Goal: Entertainment & Leisure: Browse casually

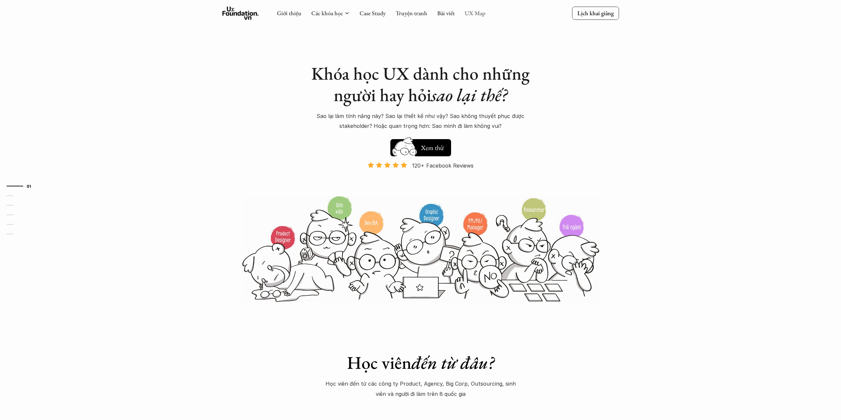
click at [474, 12] on link "UX Map" at bounding box center [474, 13] width 21 height 8
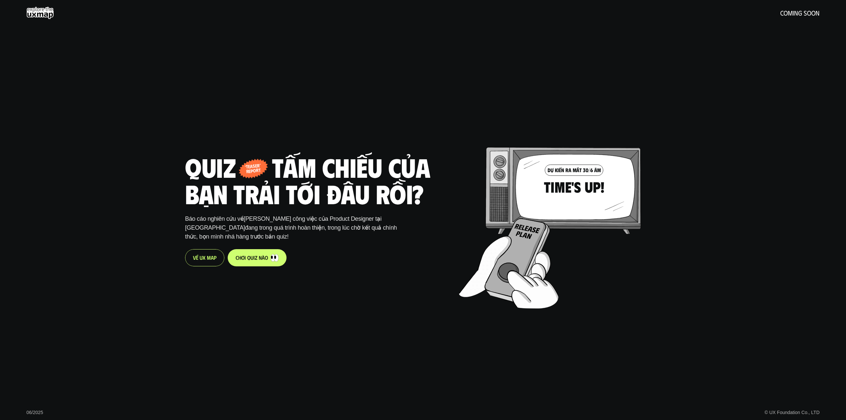
click at [261, 255] on p "c h ơ i q u i z n à o" at bounding box center [252, 257] width 32 height 6
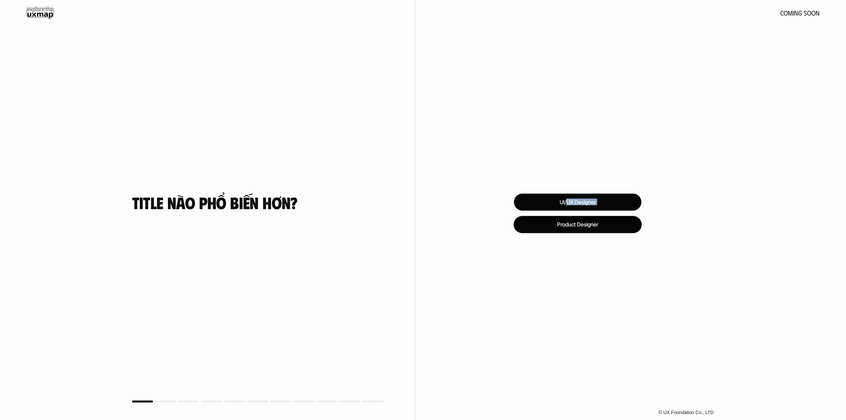
drag, startPoint x: 566, startPoint y: 203, endPoint x: 525, endPoint y: 286, distance: 93.1
click at [525, 286] on div "UI/UX Designer Product Designer © UX Foundation Co., LTD" at bounding box center [577, 210] width 325 height 420
click at [484, 138] on div "UI/UX Designer Product Designer © UX Foundation Co., LTD" at bounding box center [577, 210] width 325 height 420
click at [542, 201] on div "UI/UX Designer" at bounding box center [576, 203] width 129 height 18
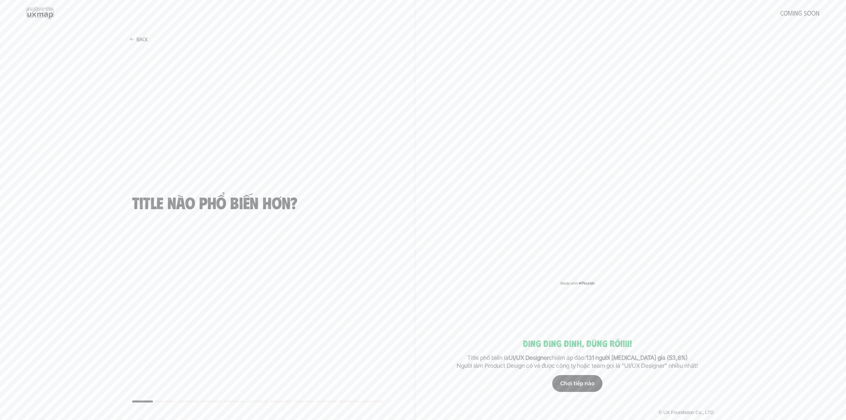
click at [582, 387] on div "Chơi tiếp nào" at bounding box center [577, 383] width 50 height 17
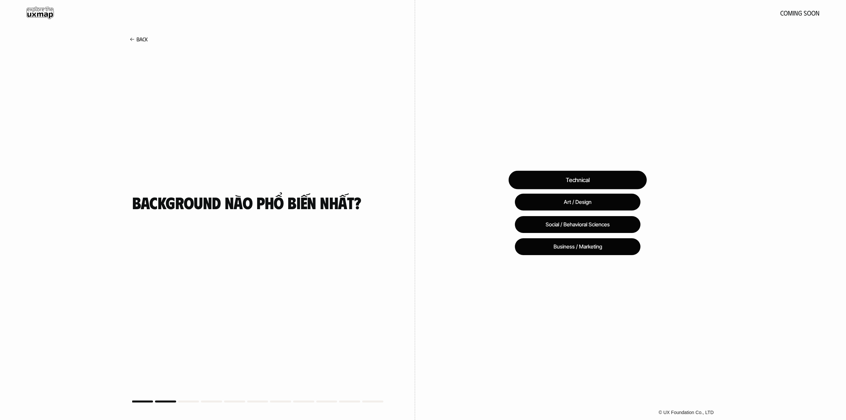
click at [599, 184] on div "Technical" at bounding box center [577, 180] width 138 height 18
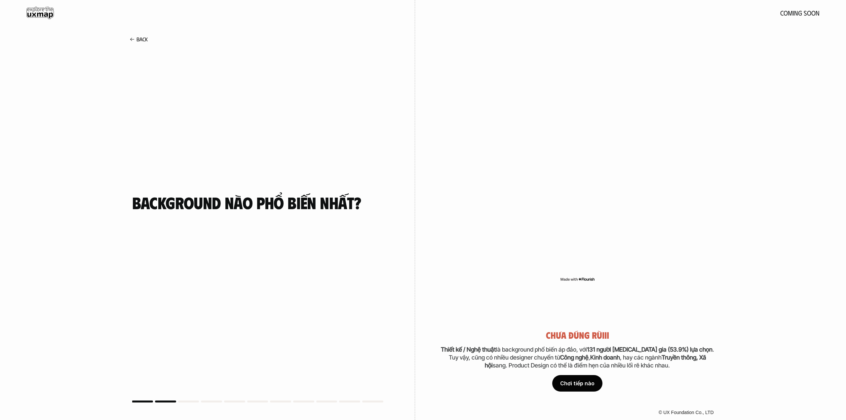
click at [589, 384] on div "Chơi tiếp nào" at bounding box center [577, 383] width 50 height 17
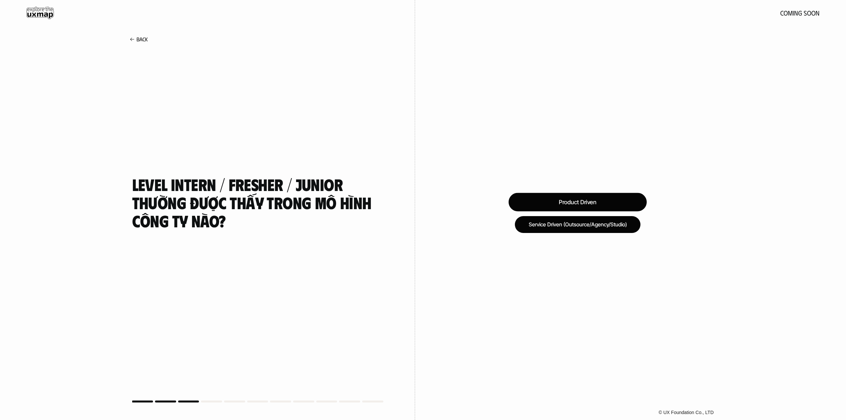
click at [590, 208] on div "Product Driven" at bounding box center [577, 202] width 138 height 18
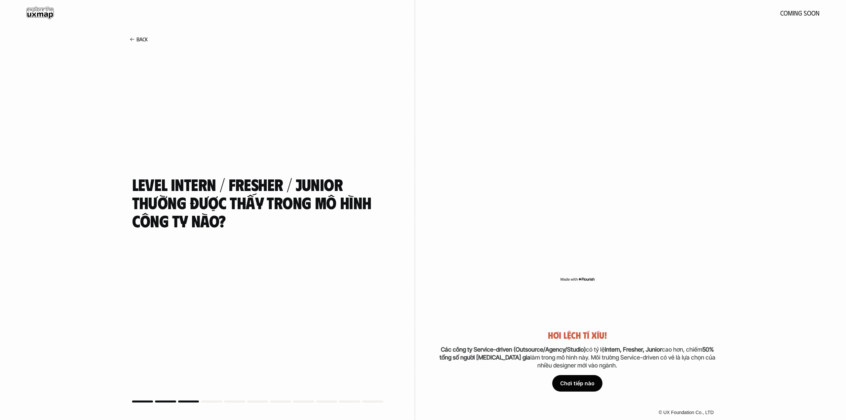
click at [582, 382] on div "Chơi tiếp nào" at bounding box center [577, 383] width 50 height 17
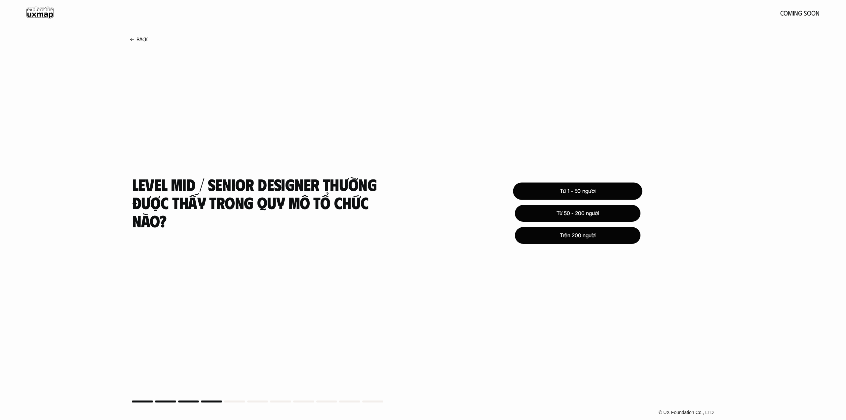
click at [603, 193] on div "Từ 1 - 50 người" at bounding box center [577, 191] width 129 height 18
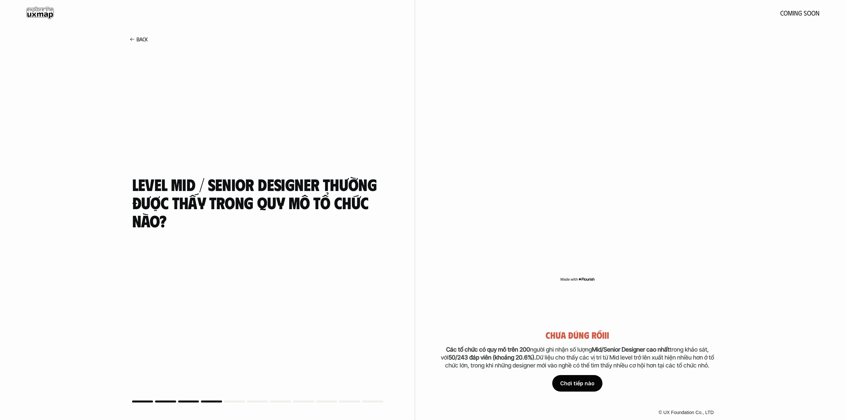
click at [583, 386] on div "Chơi tiếp nào" at bounding box center [577, 383] width 50 height 17
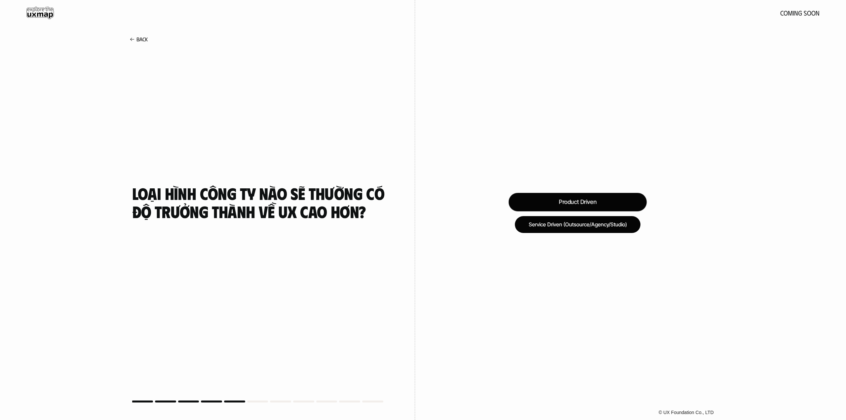
click at [581, 197] on div "Product Driven" at bounding box center [577, 202] width 138 height 18
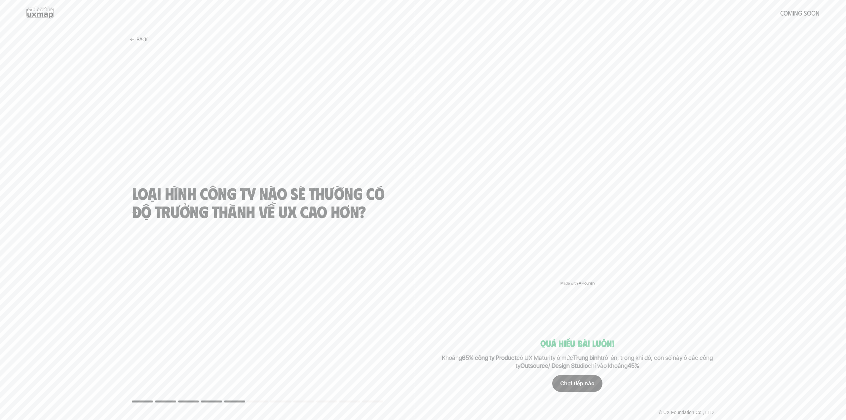
click at [589, 386] on div "Chơi tiếp nào" at bounding box center [577, 383] width 50 height 17
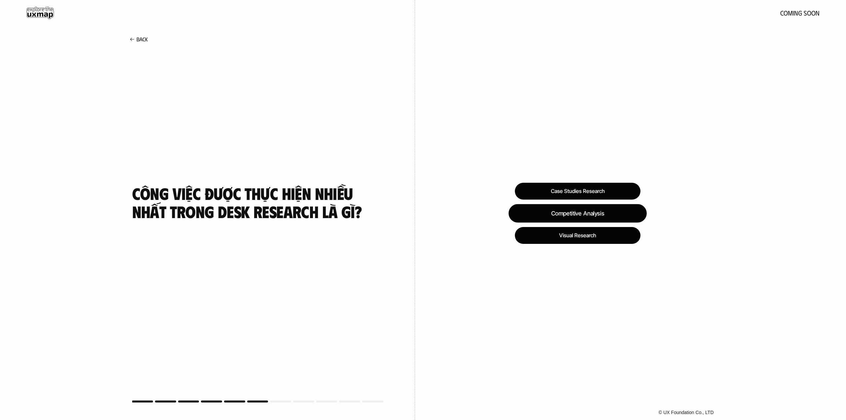
click at [564, 219] on div "Competitive Analysis" at bounding box center [577, 213] width 138 height 18
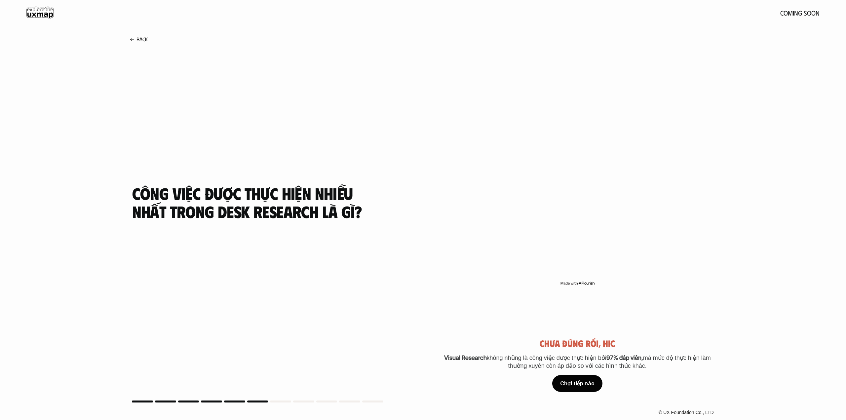
click at [579, 385] on div "Chơi tiếp nào" at bounding box center [577, 383] width 50 height 17
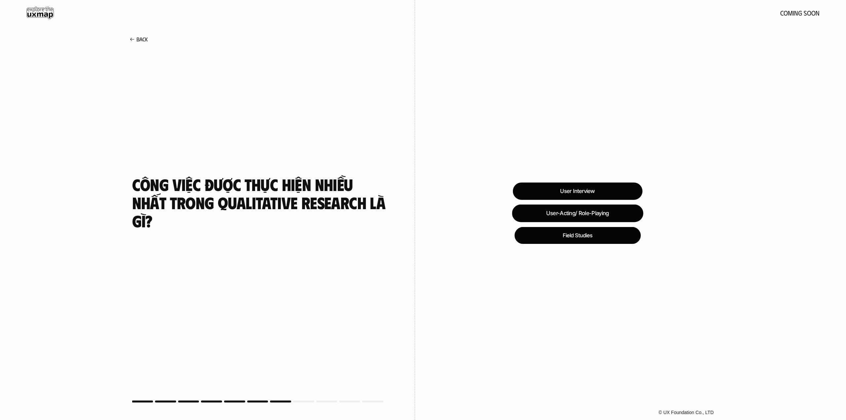
click at [552, 186] on div "User Interview" at bounding box center [576, 191] width 129 height 18
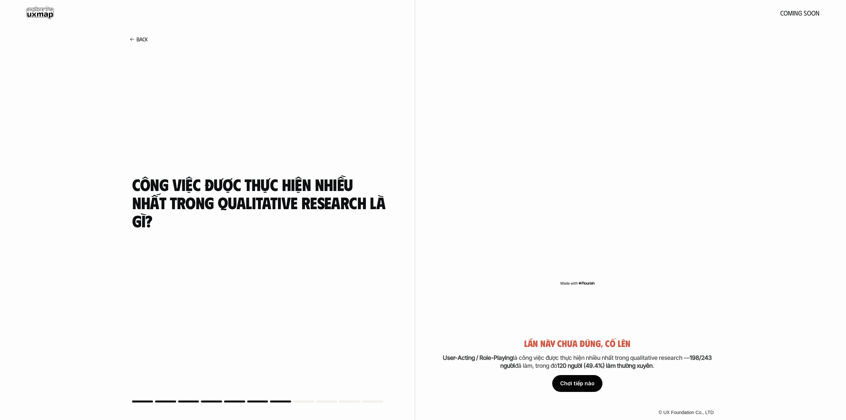
click at [571, 385] on div "Chơi tiếp nào" at bounding box center [577, 383] width 50 height 17
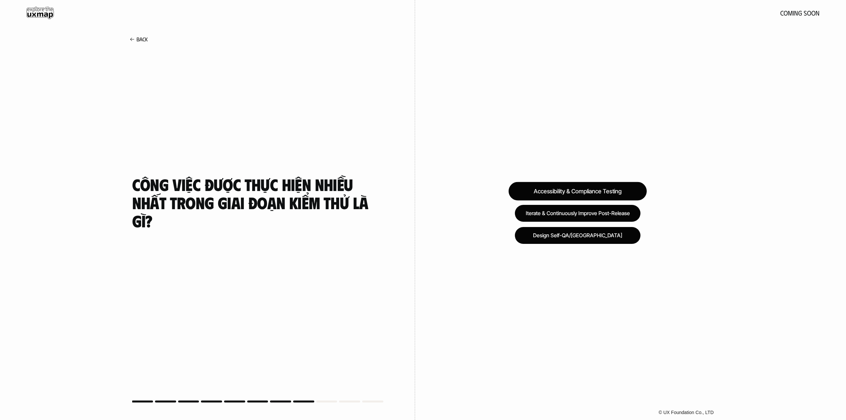
click at [571, 190] on div "Accessibility & Compliance Testing" at bounding box center [577, 191] width 138 height 18
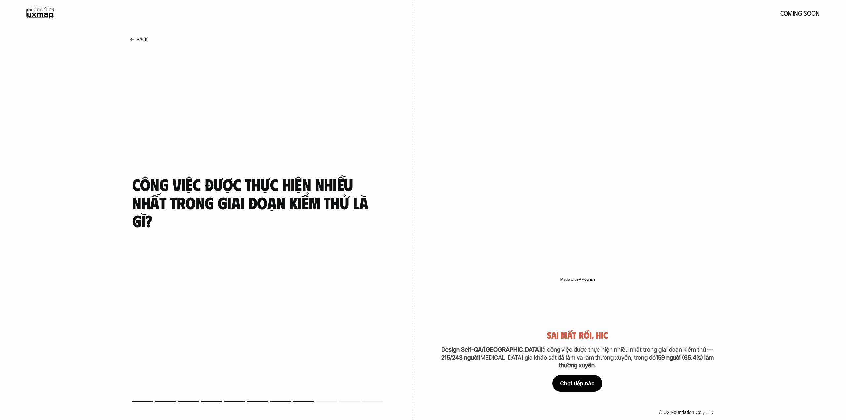
click at [578, 385] on div "Chơi tiếp nào" at bounding box center [577, 383] width 50 height 17
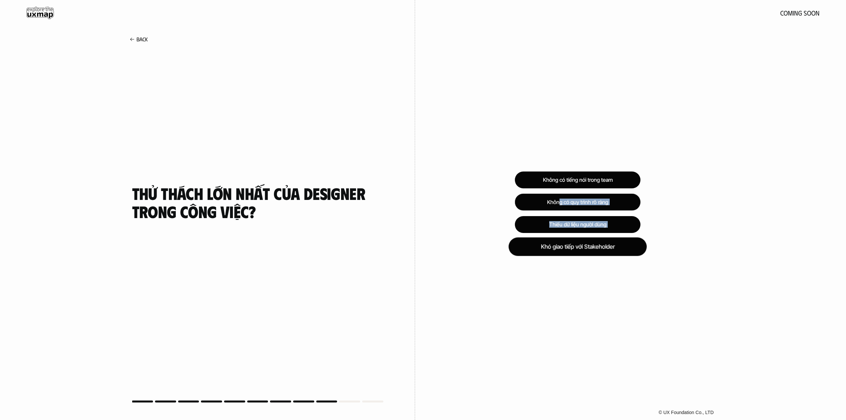
drag, startPoint x: 558, startPoint y: 205, endPoint x: 517, endPoint y: 255, distance: 64.6
click at [517, 255] on div "Không có tiếng nói trong team Không có quy trình rõ ràng Thiếu dữ liệu người dù…" at bounding box center [578, 213] width 126 height 84
click at [448, 232] on div "Không có tiếng nói trong team Không có quy trình rõ ràng Thiếu dữ liệu người dù…" at bounding box center [577, 210] width 325 height 420
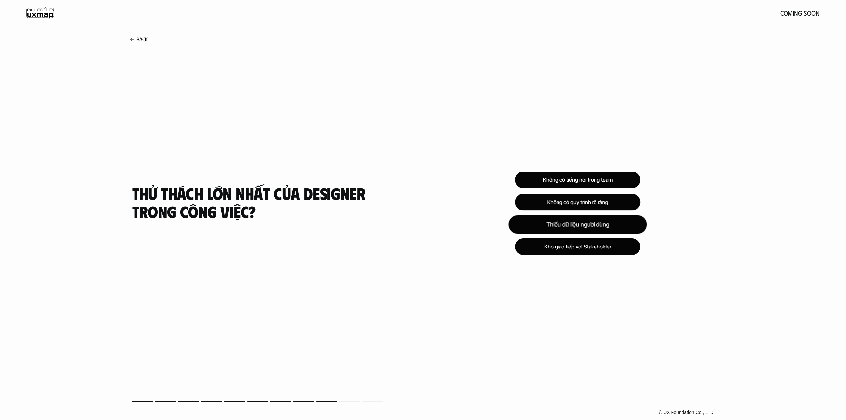
click at [551, 219] on div "Thiếu dữ liệu người dùng" at bounding box center [577, 224] width 138 height 18
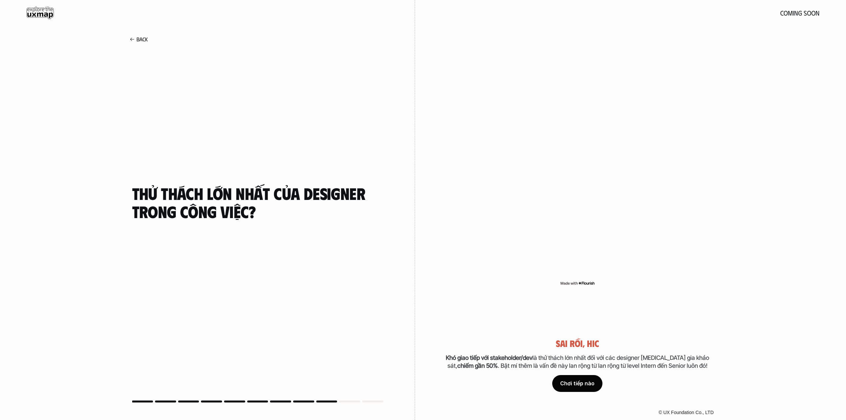
click at [570, 386] on div "Chơi tiếp nào" at bounding box center [577, 383] width 50 height 17
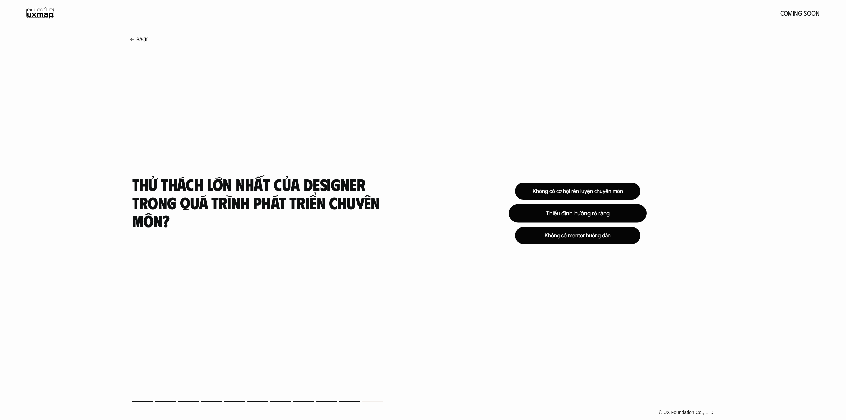
click at [567, 213] on div "Thiếu định hướng rõ ràng" at bounding box center [577, 213] width 138 height 18
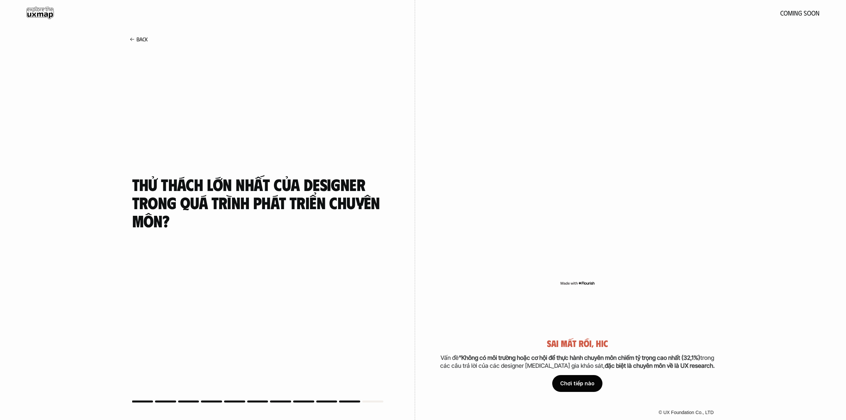
click at [579, 381] on div "Chơi tiếp nào" at bounding box center [577, 383] width 50 height 17
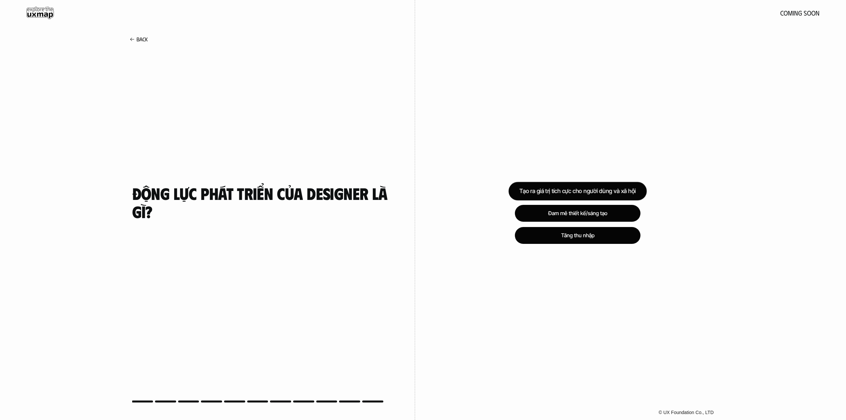
click at [589, 196] on div "Tạo ra giá trị tích cực cho người dùng và xã hội" at bounding box center [577, 191] width 138 height 18
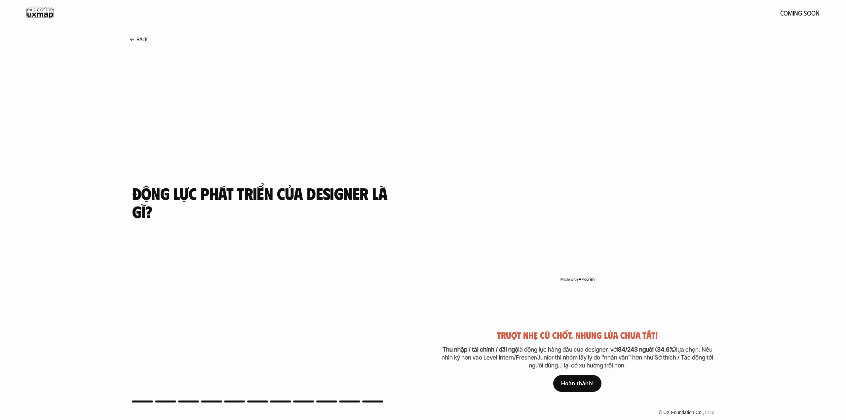
click at [580, 380] on p "Hoàn thành!" at bounding box center [577, 383] width 32 height 6
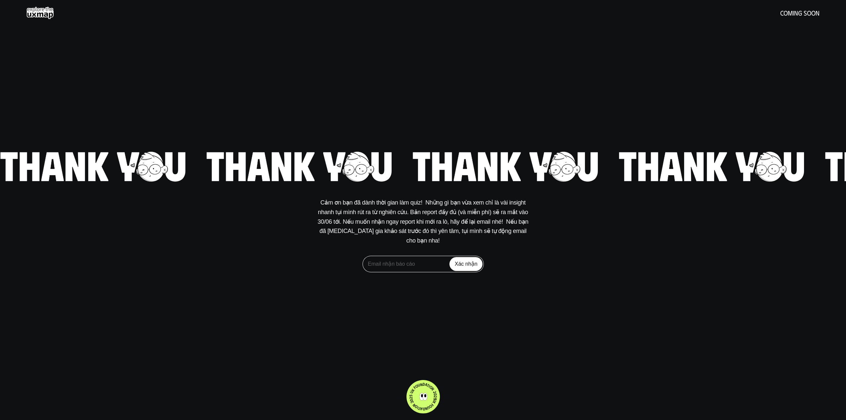
click at [438, 378] on div "Cảm ơn bạn đã dành thời gian làm quiz!  Những gì bạn vừa xem chỉ là vài insight…" at bounding box center [423, 210] width 846 height 420
click at [425, 399] on use at bounding box center [424, 397] width 5 height 8
click at [453, 265] on input "Xác nhận" at bounding box center [465, 264] width 33 height 14
click at [485, 225] on p "Cảm ơn bạn đã dành thời gian làm quiz!  Những gì bạn vừa xem chỉ là vài insight…" at bounding box center [422, 222] width 215 height 48
click at [476, 201] on div "Cảm ơn bạn đã dành thời gian làm quiz!  Những gì bạn vừa xem chỉ là vài insight…" at bounding box center [423, 210] width 846 height 125
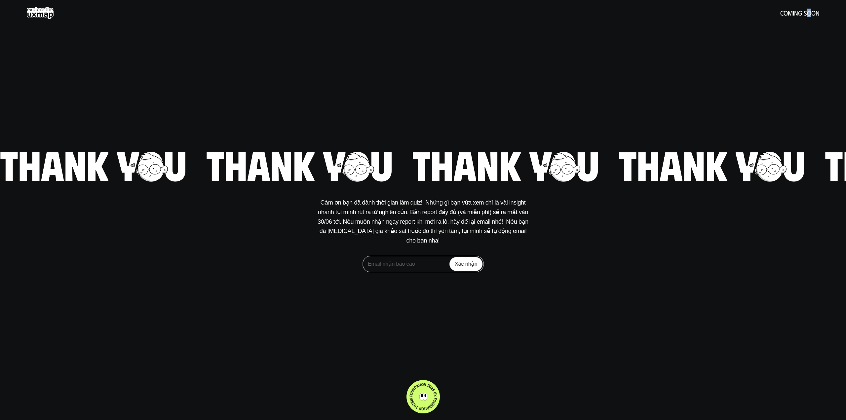
click at [807, 15] on h5 "coming soon" at bounding box center [799, 12] width 39 height 7
click at [58, 11] on div "coming soon" at bounding box center [422, 13] width 793 height 13
click at [47, 12] on use at bounding box center [39, 13] width 27 height 13
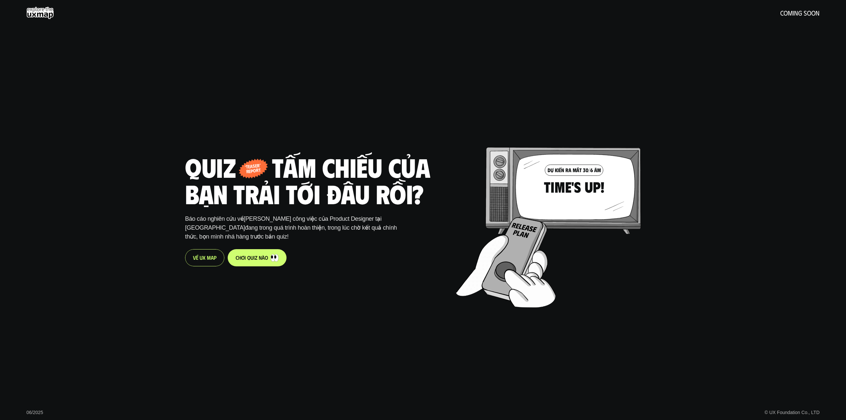
click at [202, 255] on span "U" at bounding box center [201, 257] width 3 height 6
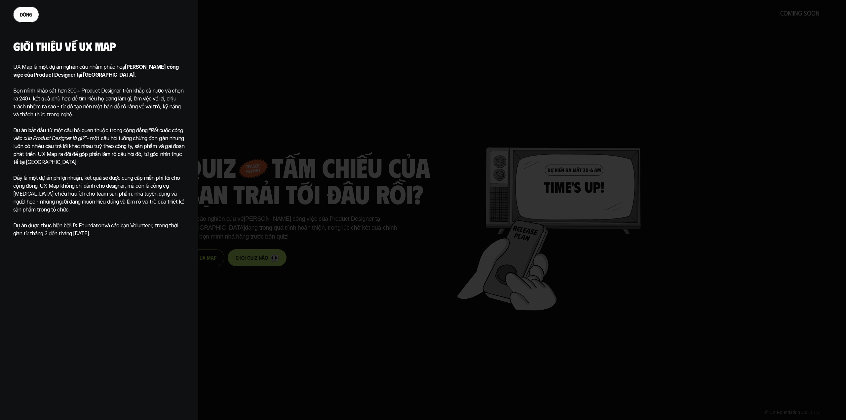
click at [289, 336] on div at bounding box center [423, 210] width 846 height 420
click at [22, 11] on link "đ ó n g" at bounding box center [26, 15] width 26 height 16
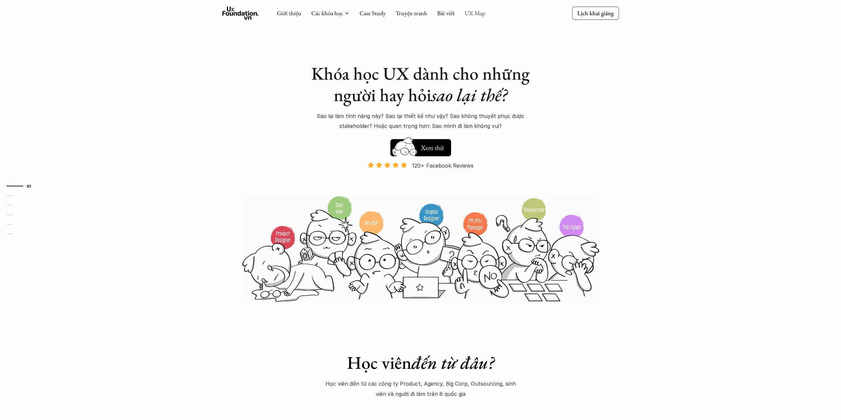
click at [467, 15] on link "UX Map" at bounding box center [474, 13] width 21 height 8
